Goal: Task Accomplishment & Management: Complete application form

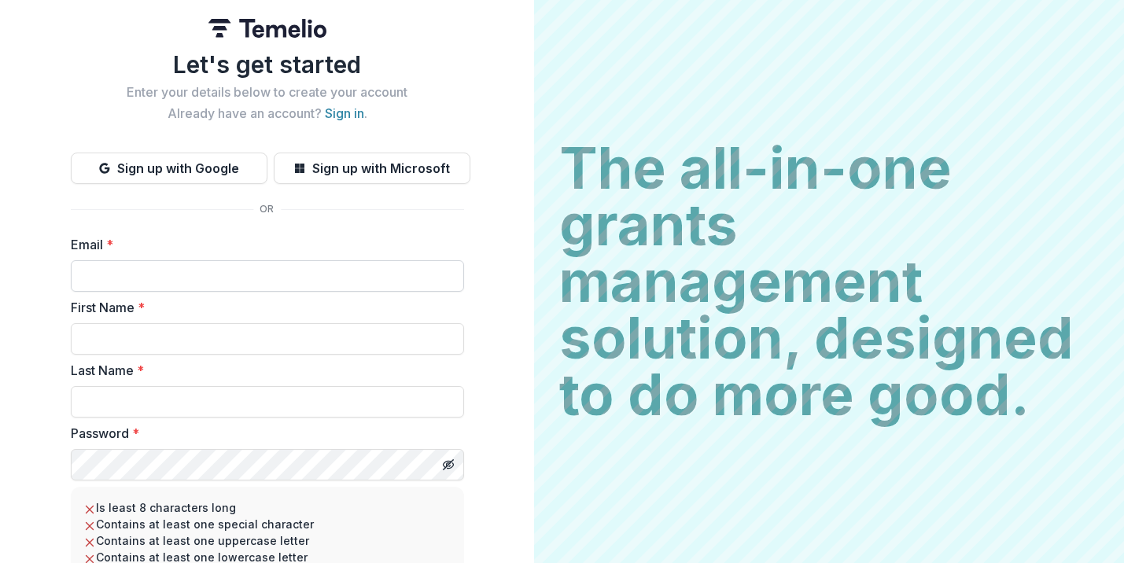
click at [171, 278] on input "Email *" at bounding box center [267, 275] width 393 height 31
type input "**********"
click at [170, 340] on input "First Name *" at bounding box center [267, 338] width 393 height 31
type input "******"
type input "*******"
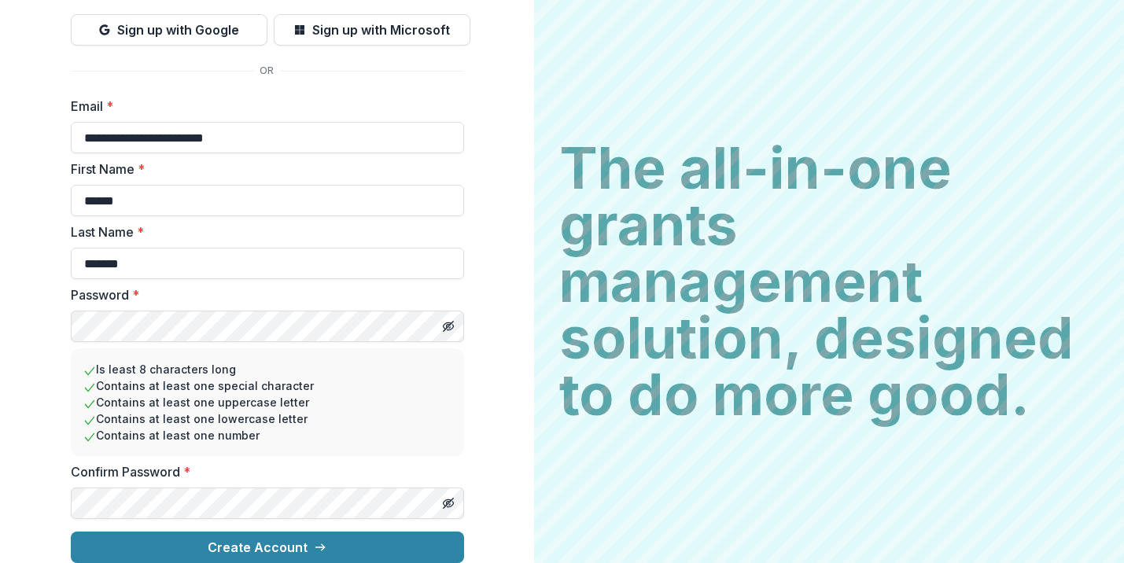
scroll to position [151, 0]
click at [443, 497] on icon "Toggle password visibility" at bounding box center [448, 503] width 13 height 13
click at [451, 315] on button "Toggle password visibility" at bounding box center [448, 326] width 25 height 25
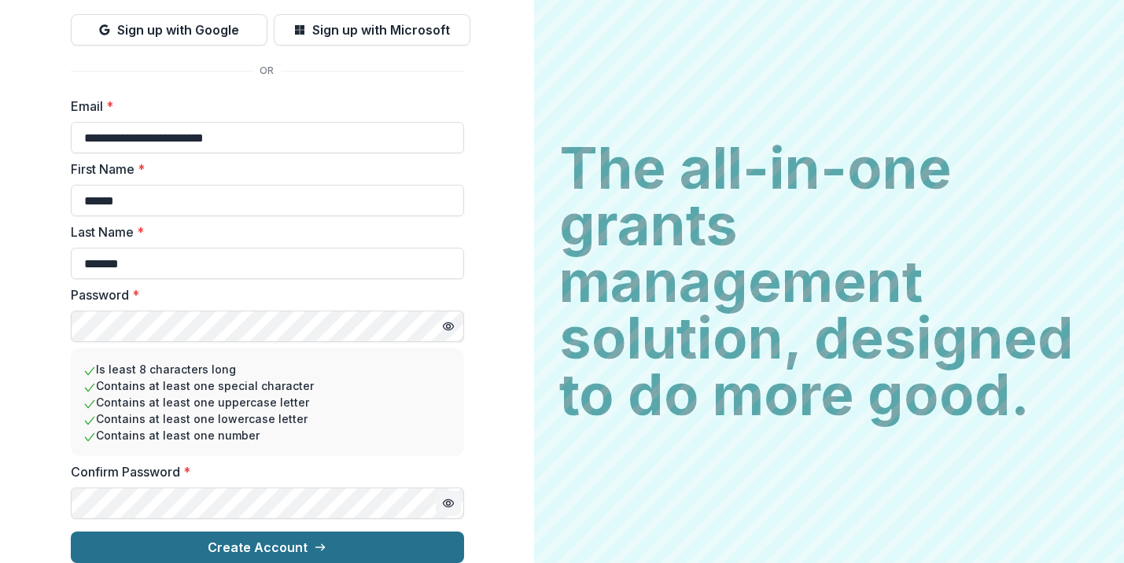
click at [256, 532] on button "Create Account" at bounding box center [267, 547] width 393 height 31
click at [268, 532] on button "Create Account" at bounding box center [267, 547] width 393 height 31
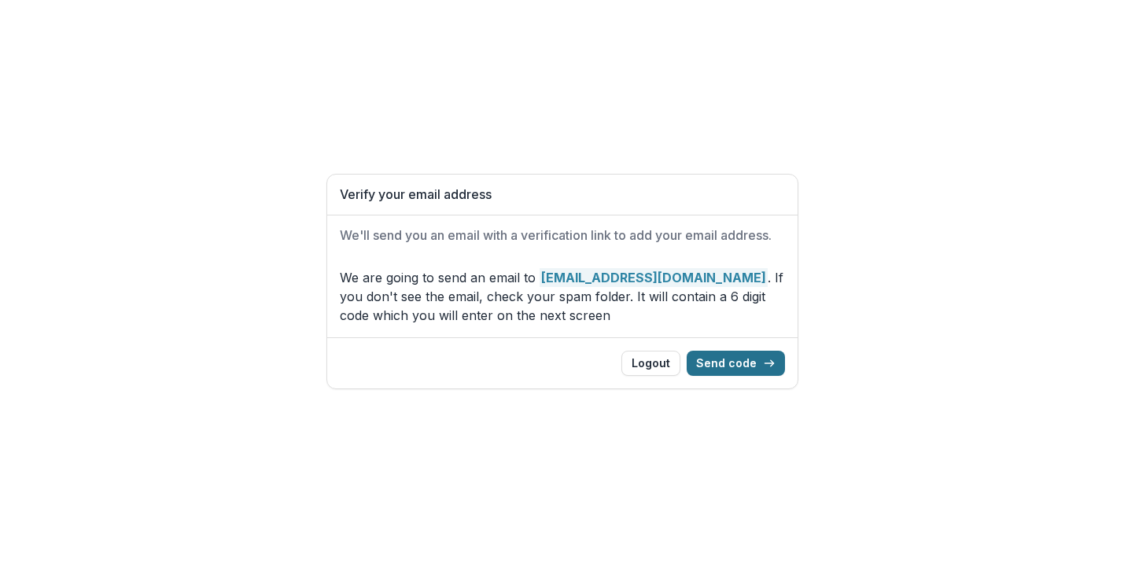
click at [730, 367] on button "Send code" at bounding box center [736, 363] width 98 height 25
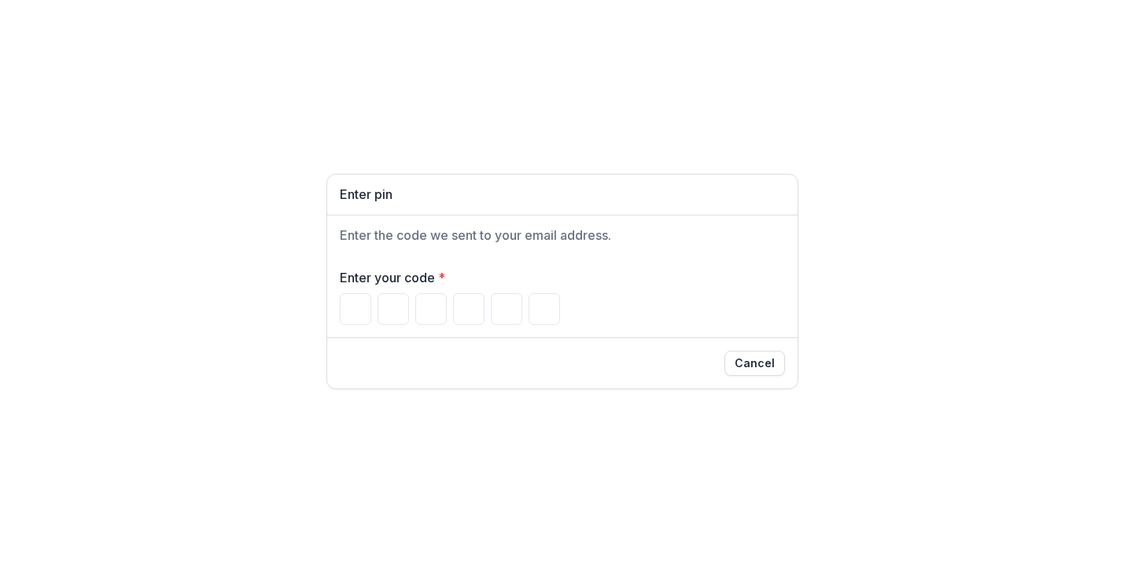
paste input "******"
type input "*"
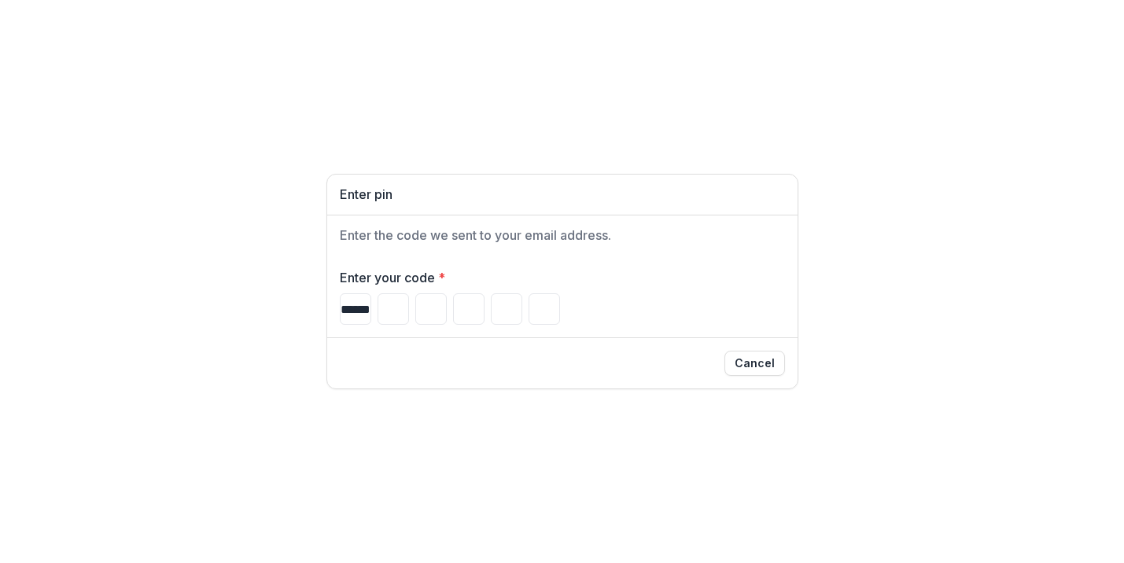
type input "*"
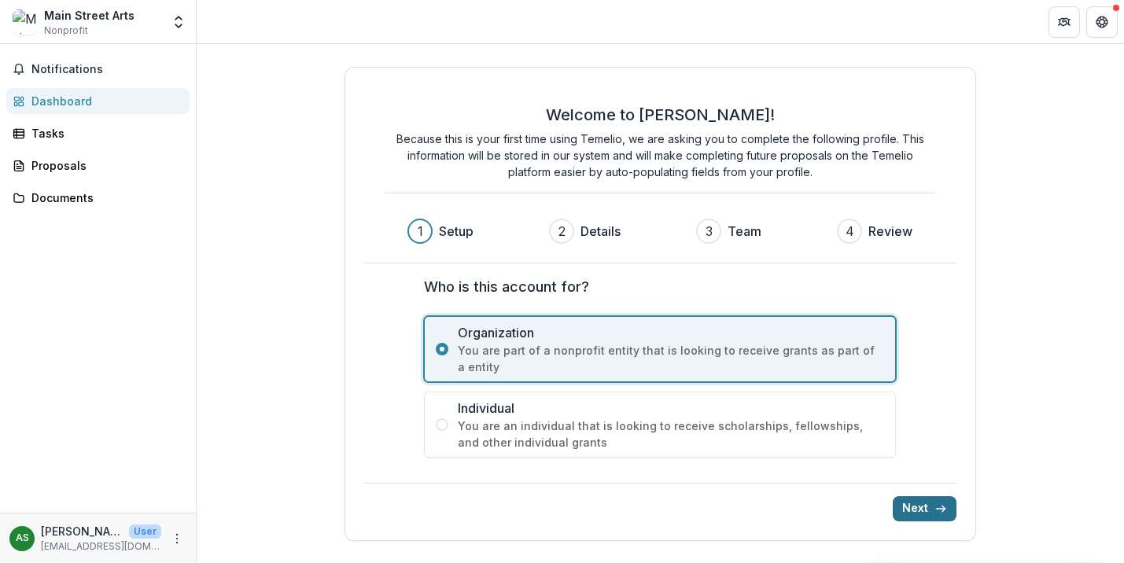
click at [904, 498] on button "Next" at bounding box center [925, 508] width 64 height 25
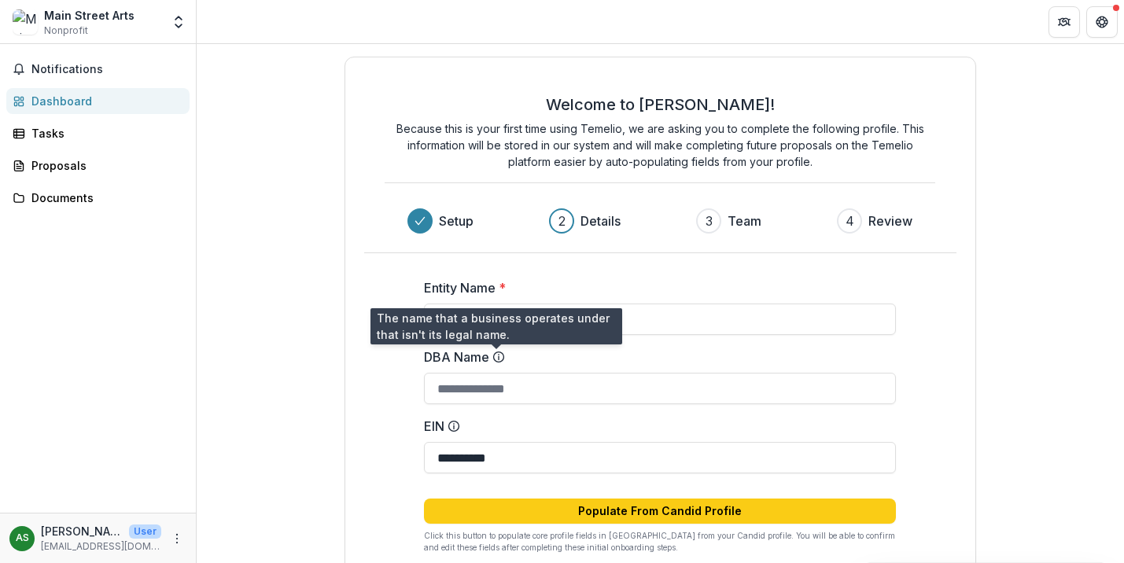
click at [493, 360] on icon at bounding box center [498, 357] width 13 height 13
click at [493, 373] on input "DBA Name" at bounding box center [660, 388] width 472 height 31
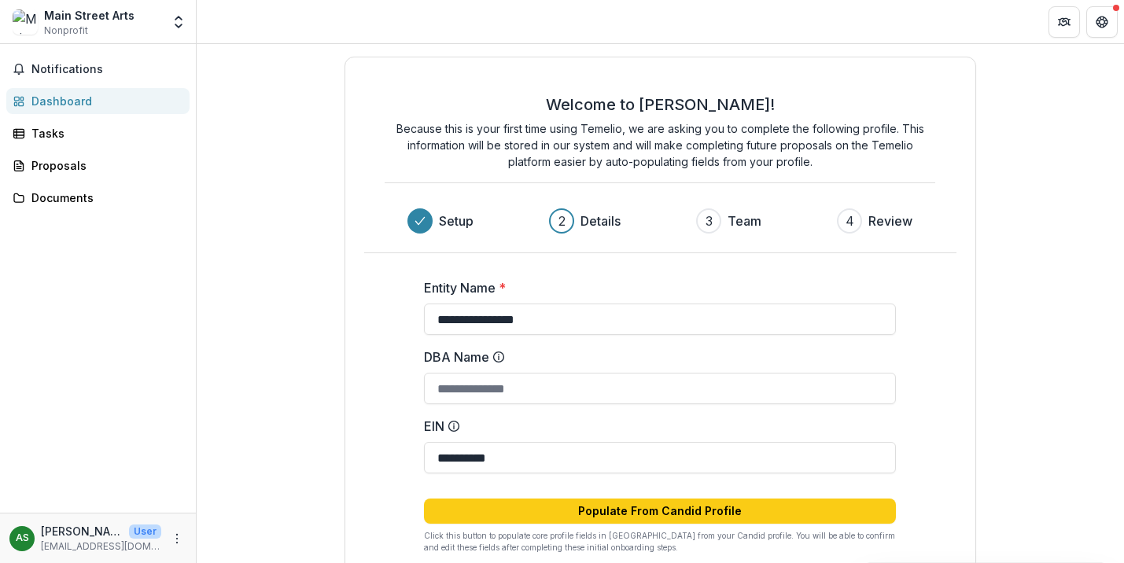
click at [499, 356] on icon at bounding box center [498, 357] width 13 height 13
click at [499, 373] on input "DBA Name" at bounding box center [660, 388] width 472 height 31
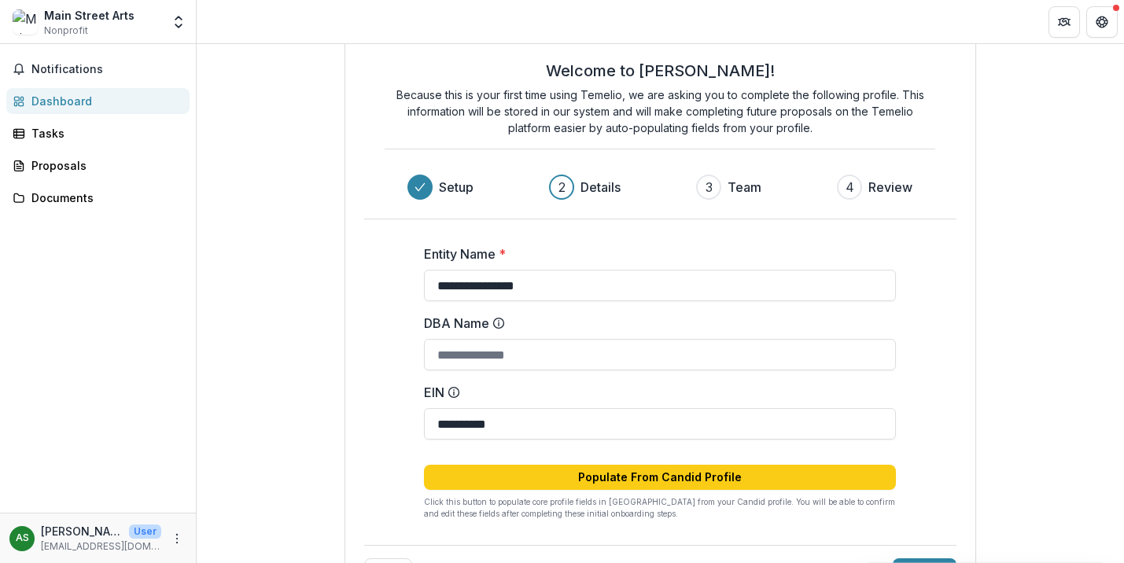
scroll to position [87, 0]
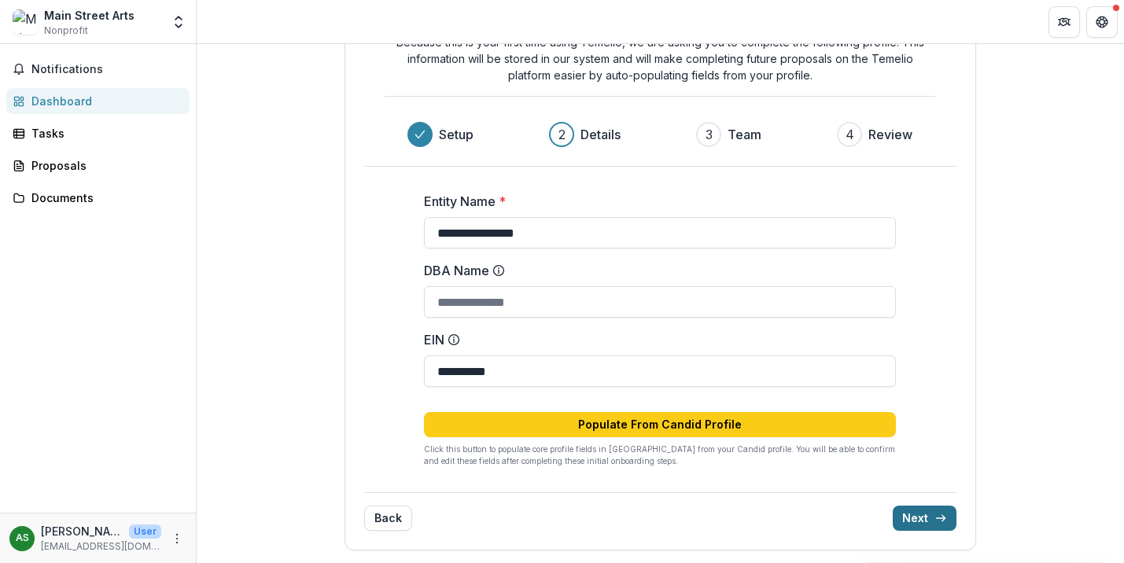
click at [905, 512] on button "Next" at bounding box center [925, 518] width 64 height 25
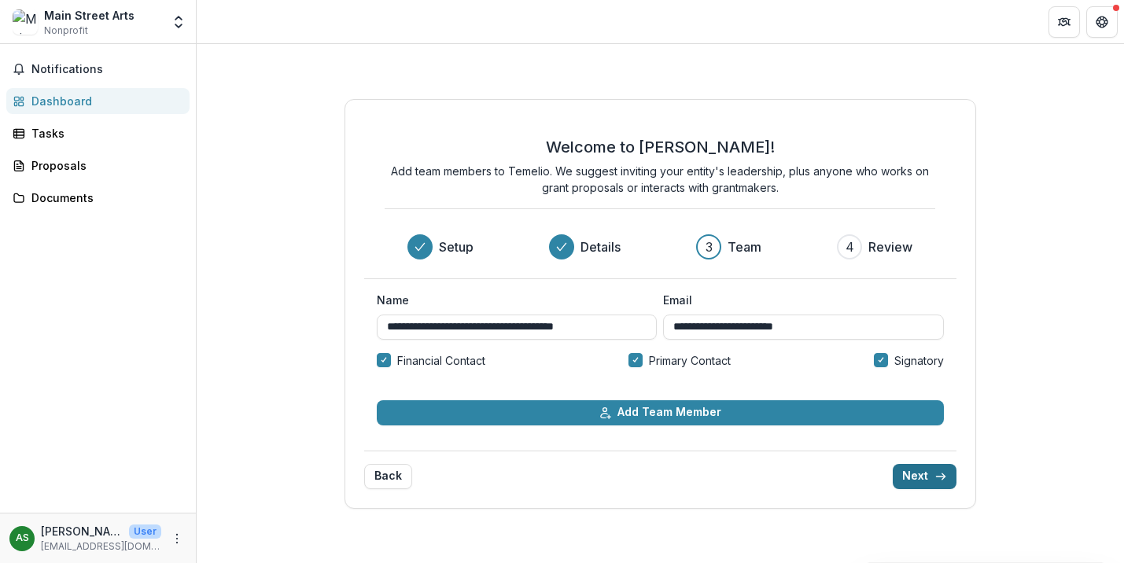
scroll to position [0, 0]
click at [916, 473] on button "Next" at bounding box center [925, 476] width 64 height 25
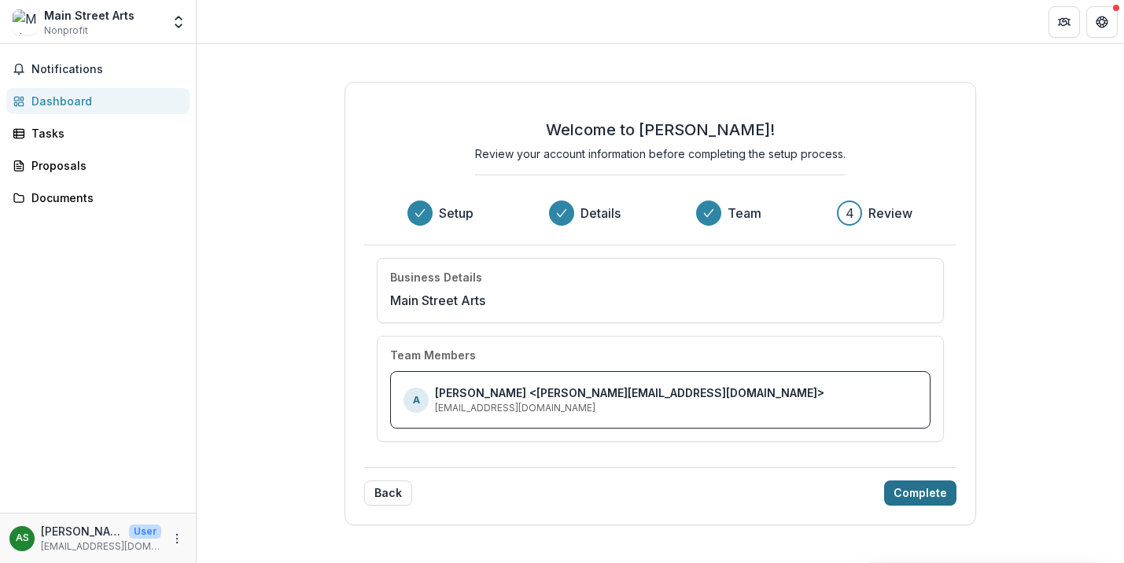
click at [914, 492] on button "Complete" at bounding box center [920, 493] width 72 height 25
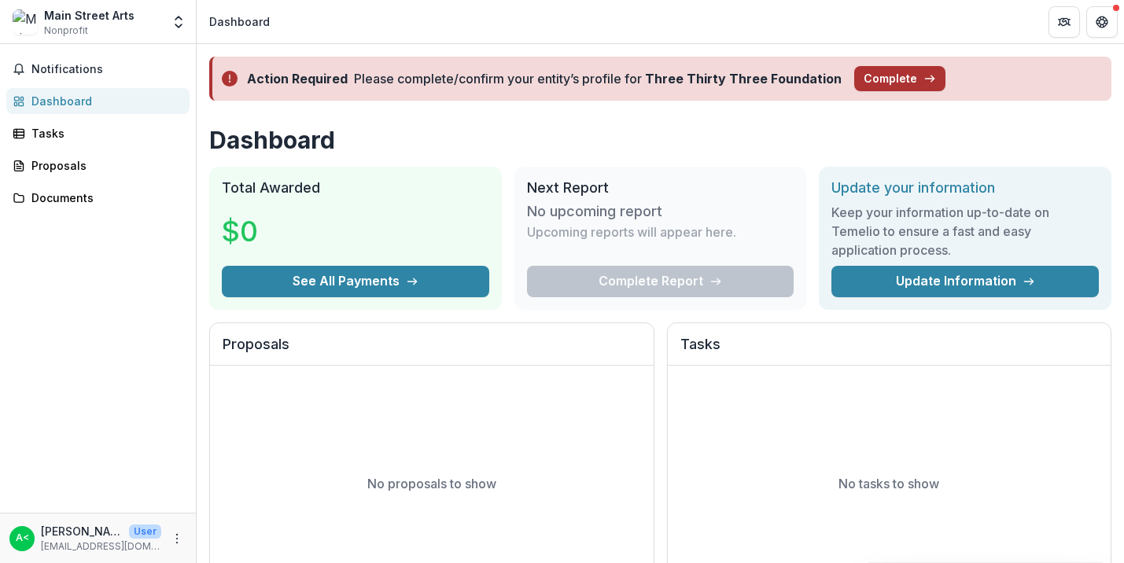
click at [871, 74] on button "Complete" at bounding box center [899, 78] width 91 height 25
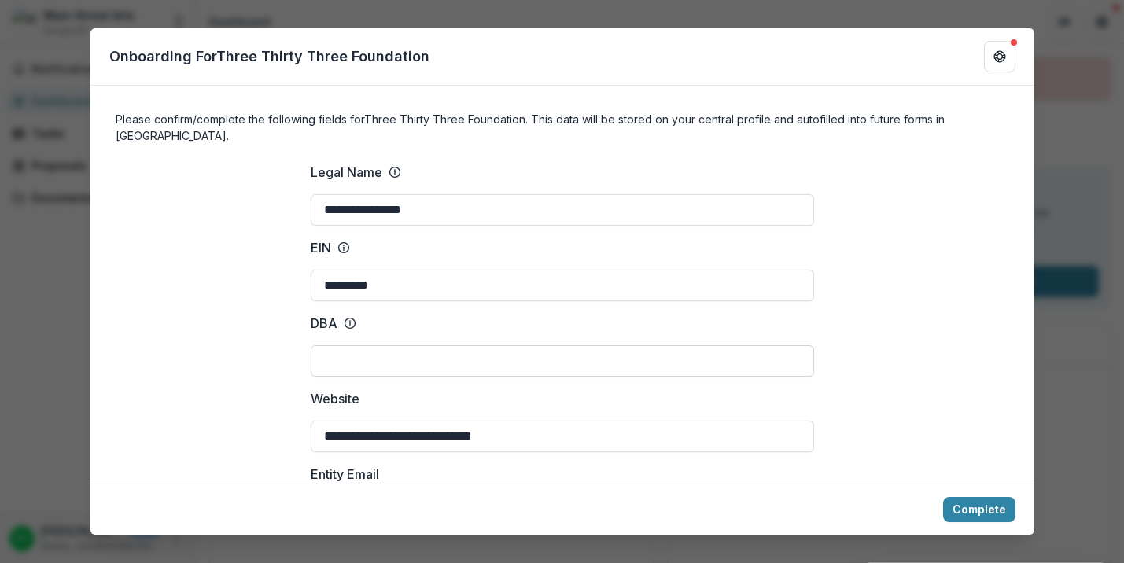
click at [346, 345] on input "DBA" at bounding box center [562, 360] width 503 height 31
type input "**********"
click at [943, 497] on button "Complete" at bounding box center [979, 509] width 72 height 25
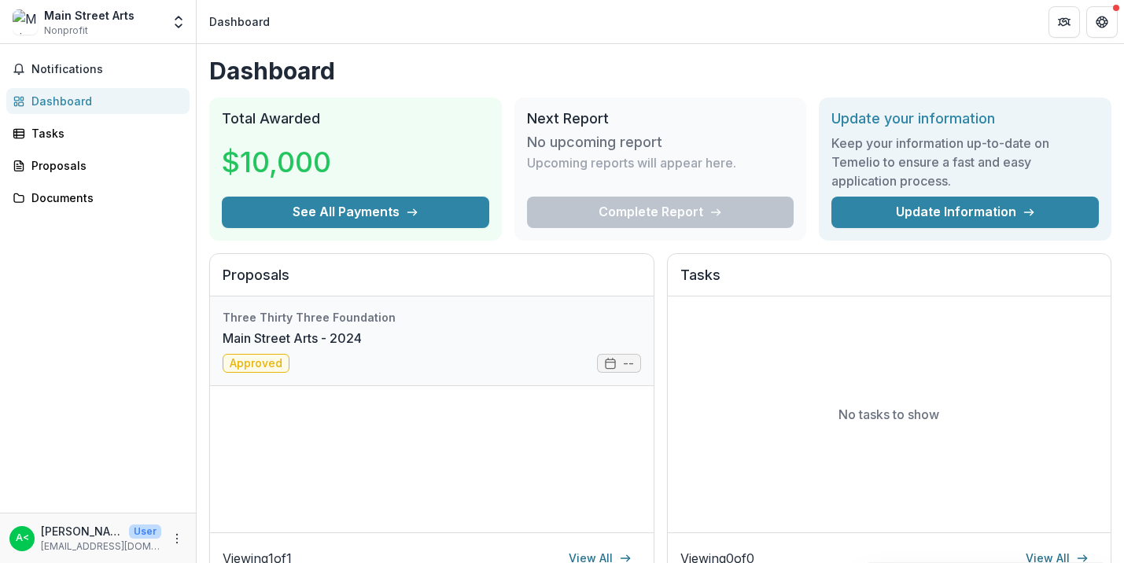
click at [362, 338] on link "Main Street Arts - 2024" at bounding box center [292, 338] width 139 height 19
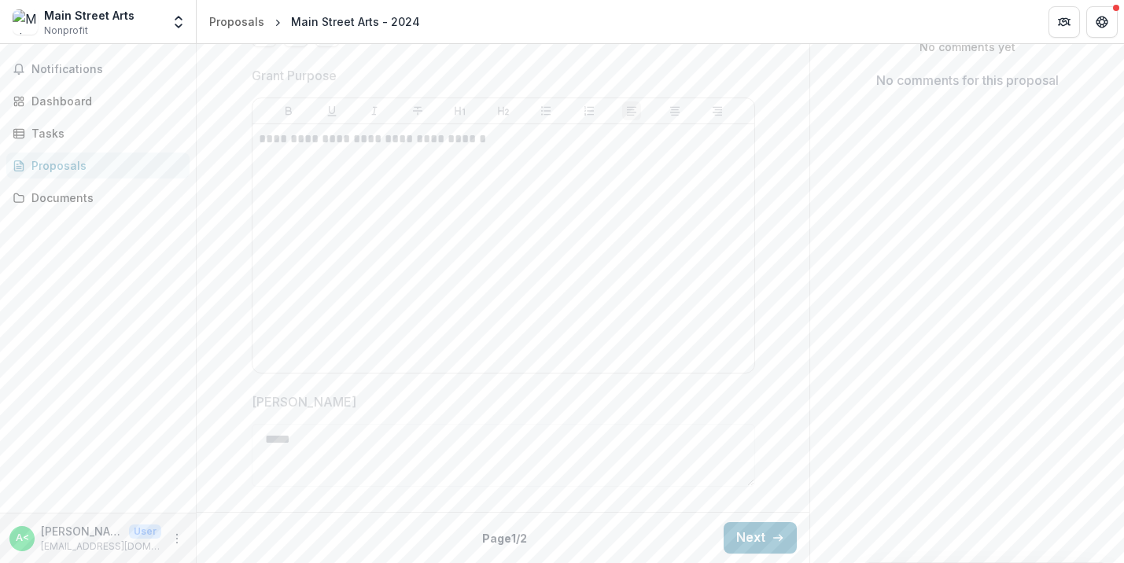
scroll to position [411, 0]
click at [738, 532] on button "Next" at bounding box center [760, 537] width 73 height 31
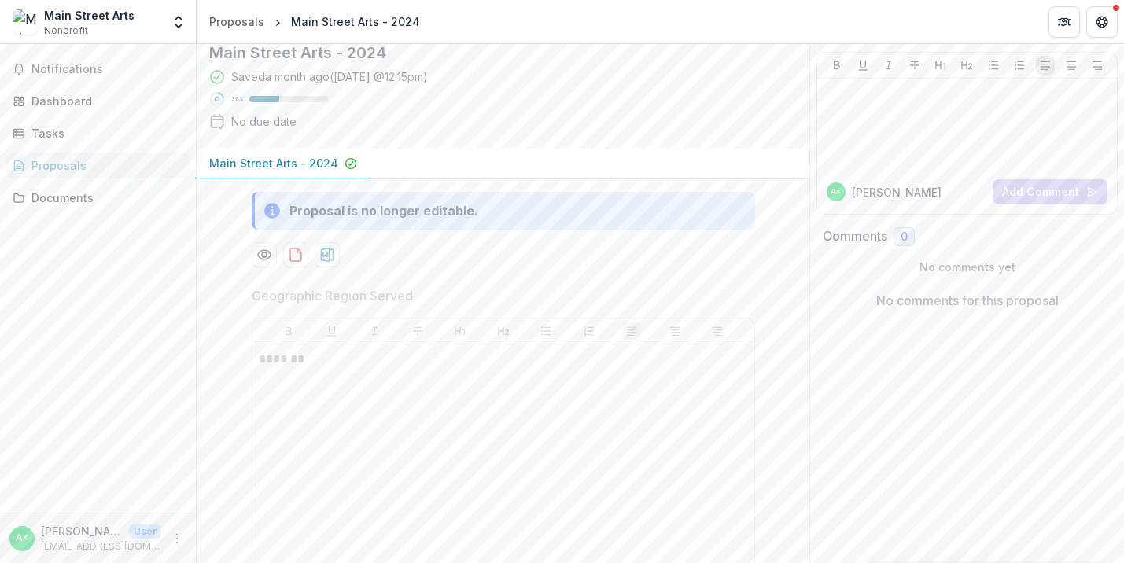
scroll to position [0, 0]
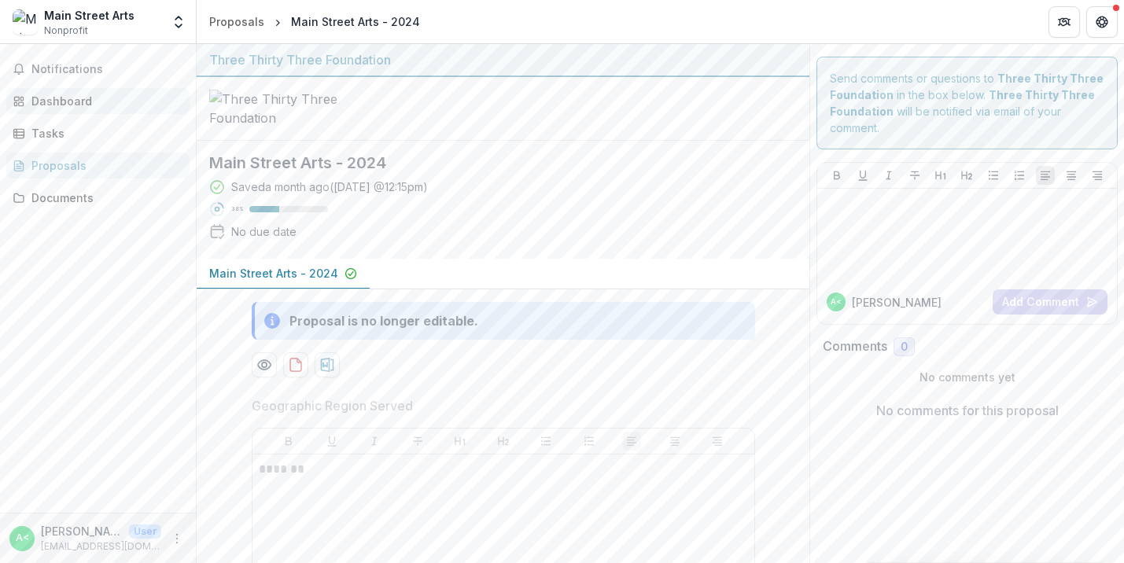
click at [72, 98] on div "Dashboard" at bounding box center [103, 101] width 145 height 17
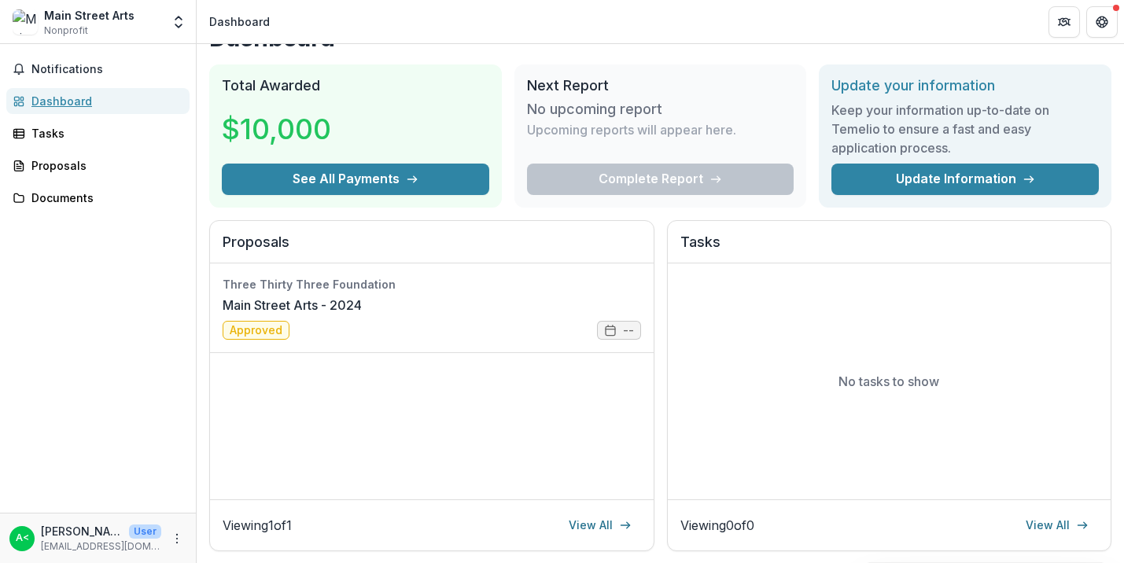
scroll to position [17, 0]
